Goal: Book appointment/travel/reservation

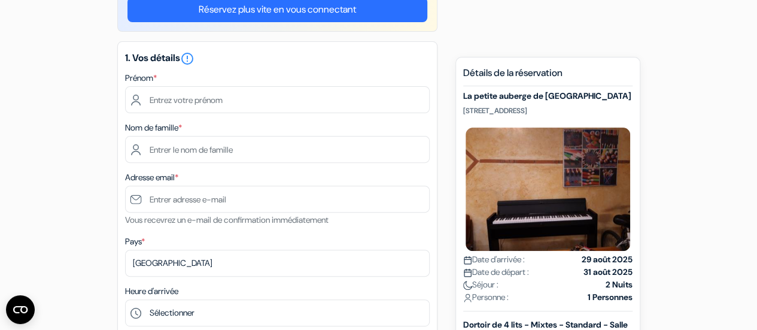
scroll to position [145, 0]
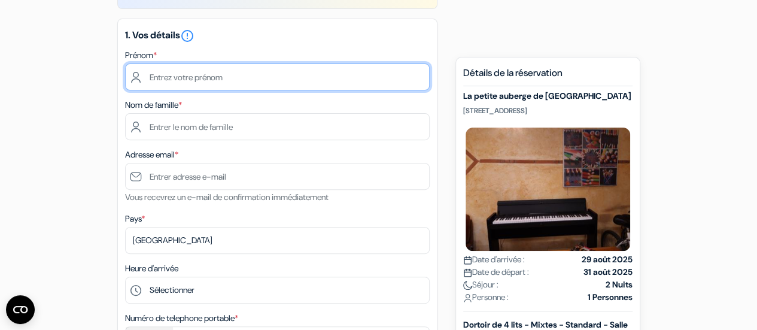
click at [278, 78] on input "text" at bounding box center [277, 76] width 304 height 27
type input "a"
type input "Aude"
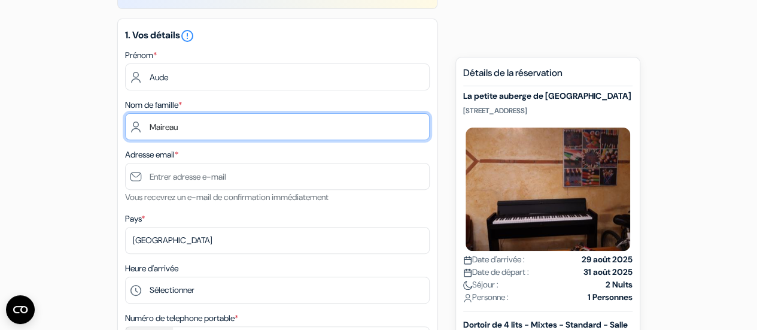
type input "Maireau"
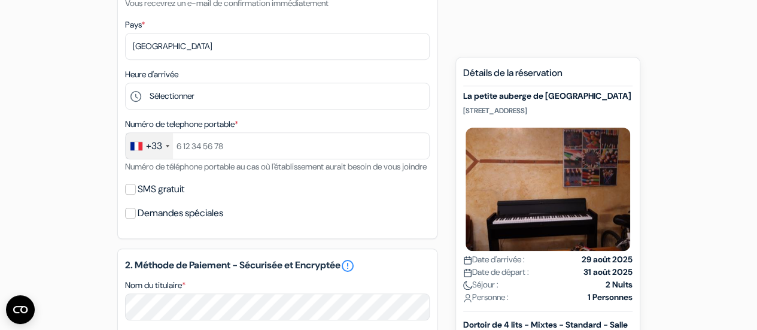
scroll to position [346, 0]
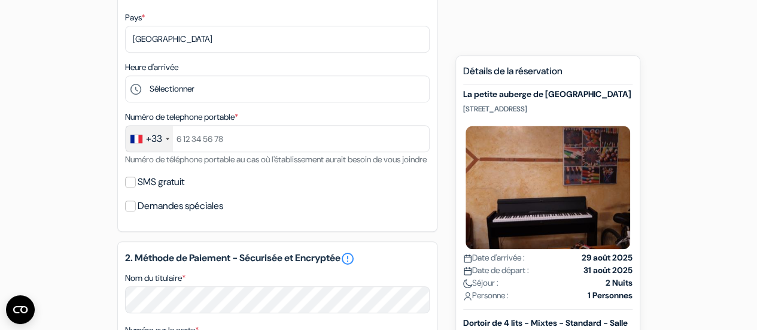
type input "[EMAIL_ADDRESS][DOMAIN_NAME]"
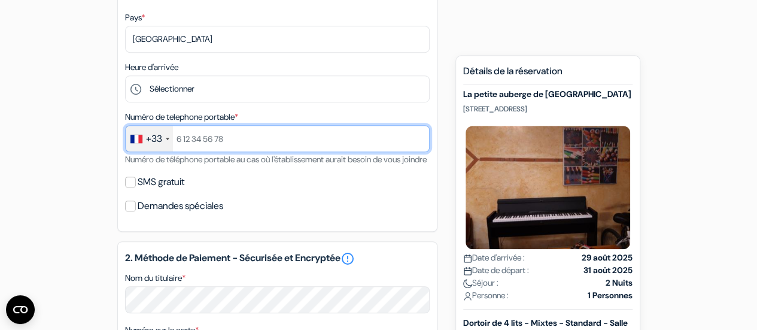
click at [238, 138] on input "text" at bounding box center [277, 138] width 304 height 27
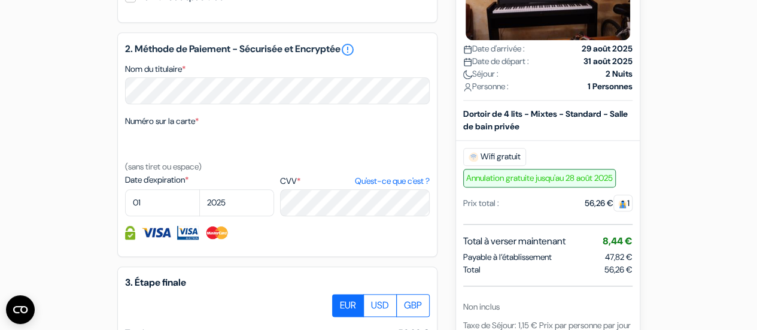
scroll to position [560, 0]
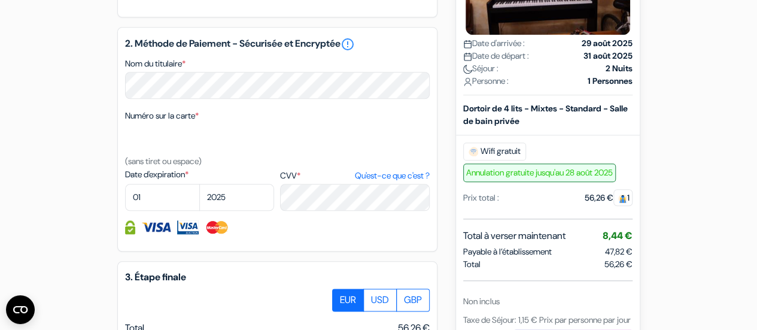
type input "618292189"
click at [167, 210] on select "01 02 03 04 05 06 07 08 09 10 11 12" at bounding box center [162, 197] width 75 height 27
select select "03"
click at [125, 200] on select "01 02 03 04 05 06 07 08 09 10 11 12" at bounding box center [162, 197] width 75 height 27
click at [231, 211] on select "2025 2026 2027 2028 2029 2030 2031 2032 2033 2034 2035 2036 2037 2038 2039 2040…" at bounding box center [236, 197] width 75 height 27
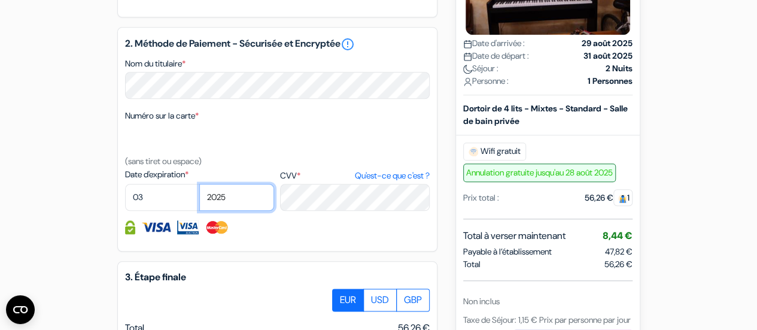
select select "2027"
click at [199, 200] on select "2025 2026 2027 2028 2029 2030 2031 2032 2033 2034 2035 2036 2037 2038 2039 2040…" at bounding box center [236, 197] width 75 height 27
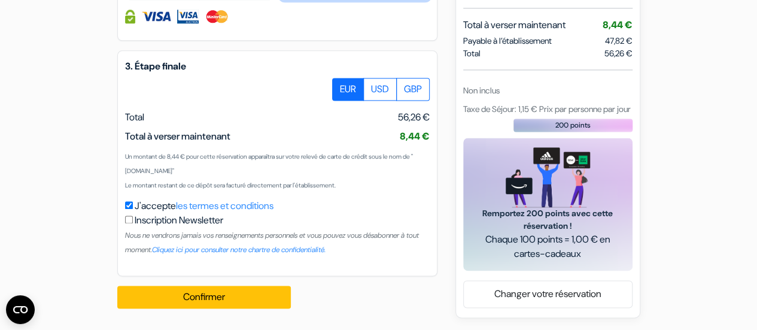
scroll to position [786, 0]
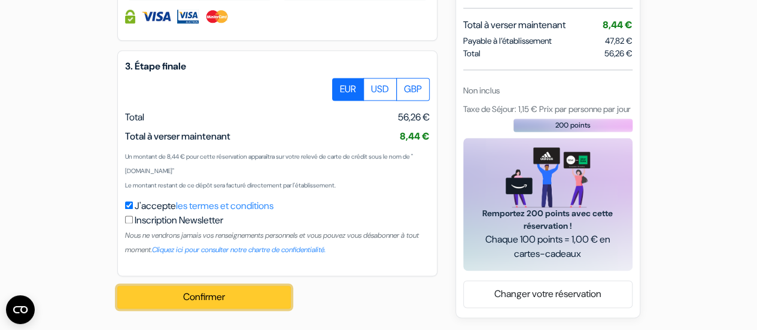
click at [193, 289] on button "Confirmer Loading..." at bounding box center [203, 296] width 173 height 23
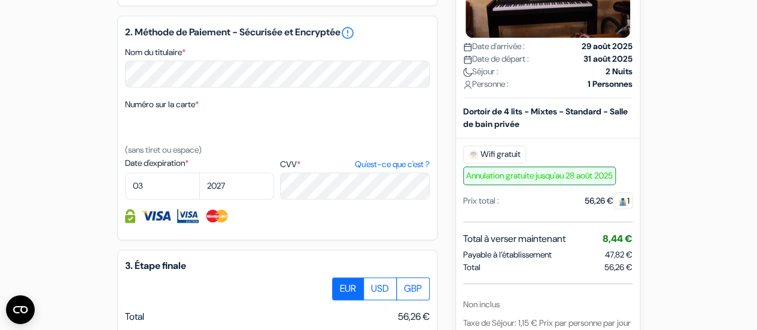
scroll to position [561, 0]
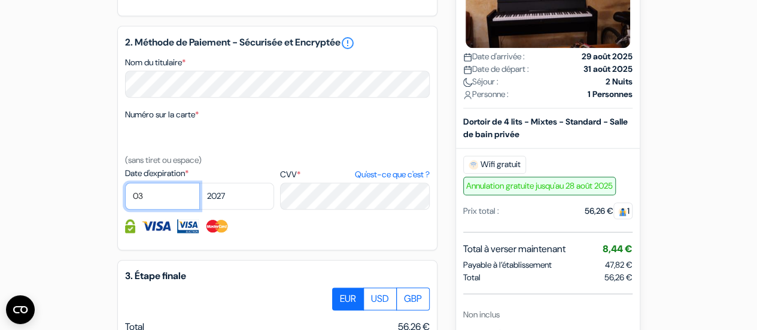
click at [154, 209] on select "01 02 03 04 05 06 07 08 09 10 11 12" at bounding box center [162, 195] width 75 height 27
select select "09"
click at [125, 199] on select "01 02 03 04 05 06 07 08 09 10 11 12" at bounding box center [162, 195] width 75 height 27
click at [245, 209] on select "2025 2026 2027 2028 2029 2030 2031 2032 2033 2034 2035 2036 2037 2038 2039 2040…" at bounding box center [236, 195] width 75 height 27
select select "2025"
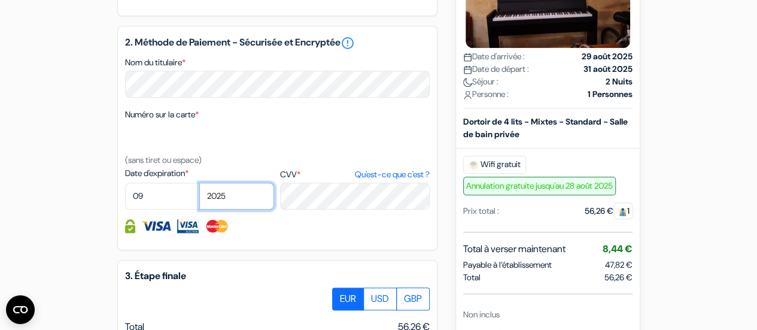
click at [199, 199] on select "2025 2026 2027 2028 2029 2030 2031 2032 2033 2034 2035 2036 2037 2038 2039 2040…" at bounding box center [236, 195] width 75 height 27
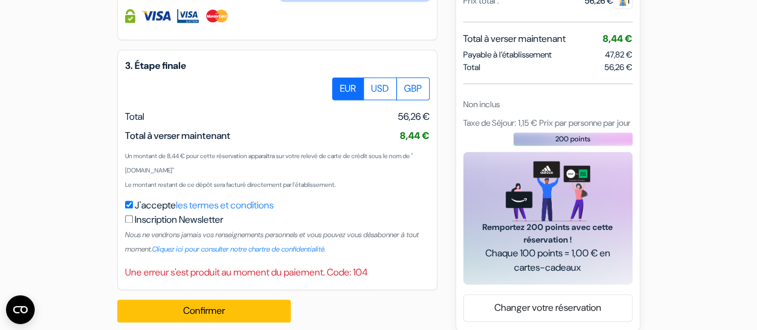
scroll to position [800, 0]
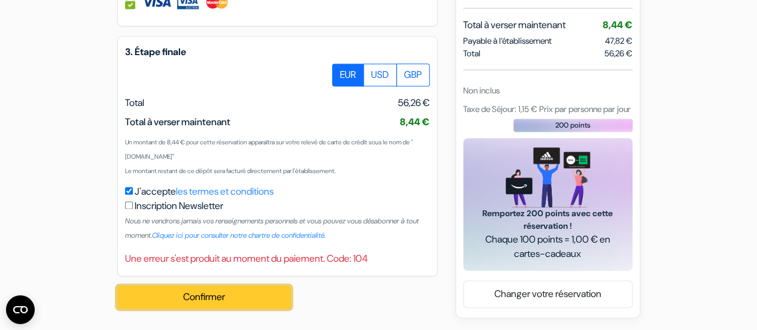
click at [242, 293] on button "Confirmer Loading..." at bounding box center [203, 296] width 173 height 23
click at [240, 295] on button "Confirmer Loading..." at bounding box center [203, 296] width 173 height 23
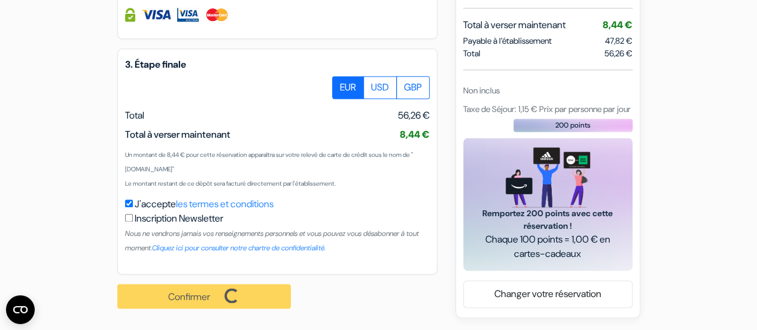
scroll to position [787, 0]
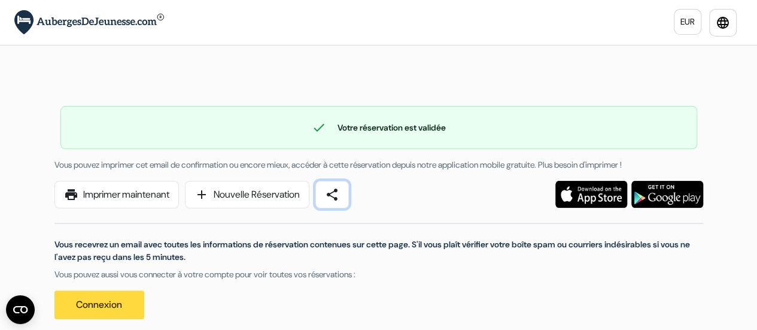
click at [339, 190] on span "share" at bounding box center [332, 194] width 14 height 14
